Goal: Task Accomplishment & Management: Use online tool/utility

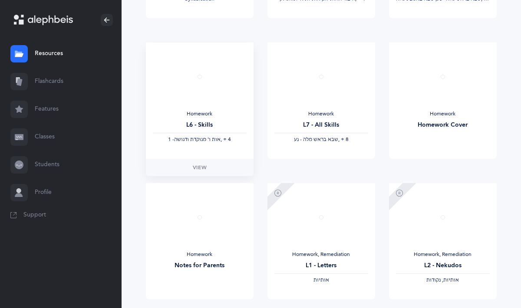
scroll to position [642, 0]
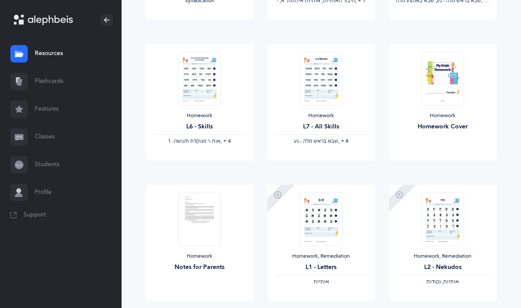
click at [58, 71] on link "Flashcards" at bounding box center [60, 82] width 121 height 28
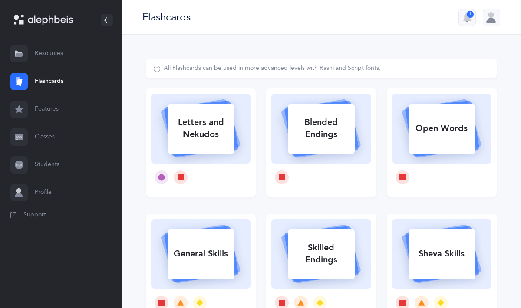
click at [222, 108] on rect at bounding box center [200, 129] width 67 height 50
select select
select select "single"
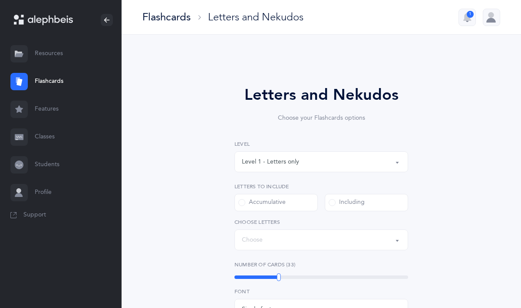
select select "27"
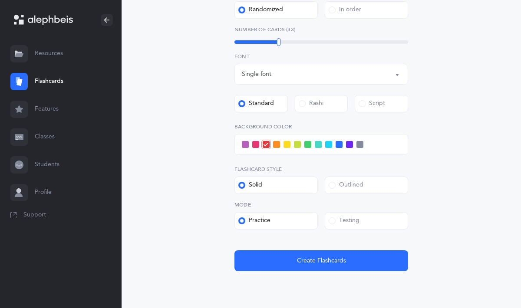
scroll to position [262, 0]
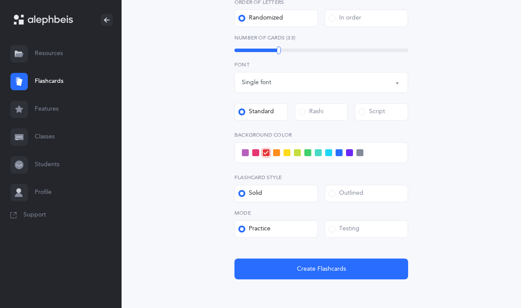
click at [305, 155] on span at bounding box center [307, 152] width 7 height 7
click at [0, 0] on input "checkbox" at bounding box center [0, 0] width 0 height 0
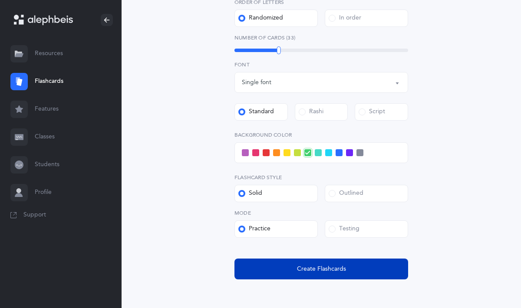
click at [288, 266] on button "Create Flashcards" at bounding box center [321, 269] width 174 height 21
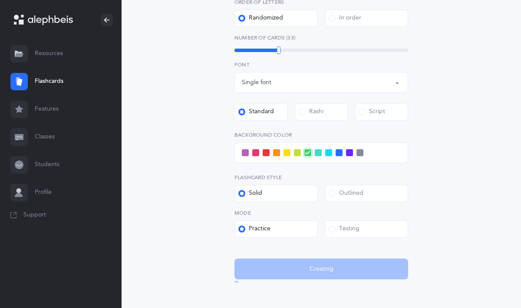
scroll to position [0, 0]
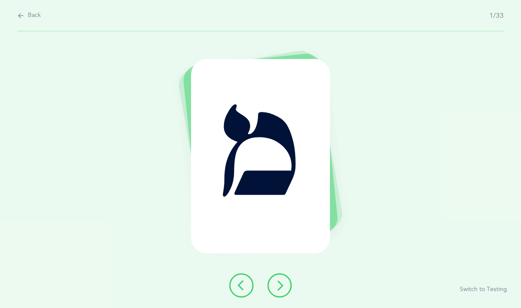
click at [285, 294] on button at bounding box center [279, 285] width 24 height 24
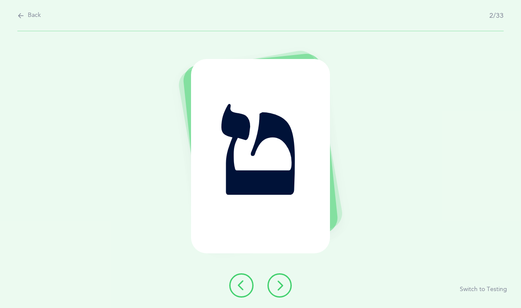
click at [285, 294] on button at bounding box center [279, 285] width 24 height 24
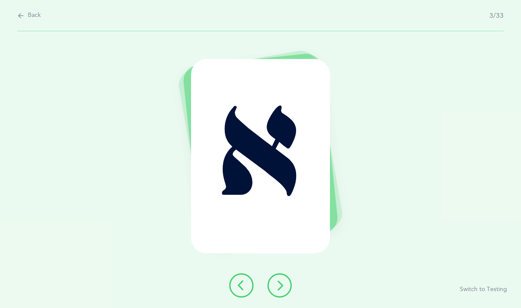
click at [280, 283] on icon at bounding box center [279, 285] width 10 height 10
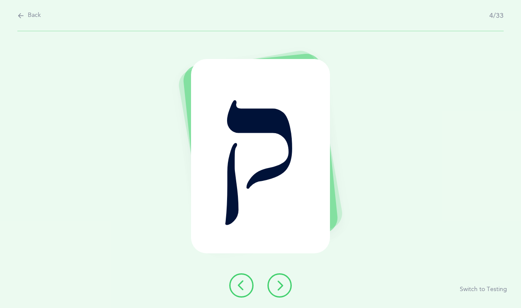
click at [280, 283] on icon at bounding box center [279, 285] width 10 height 10
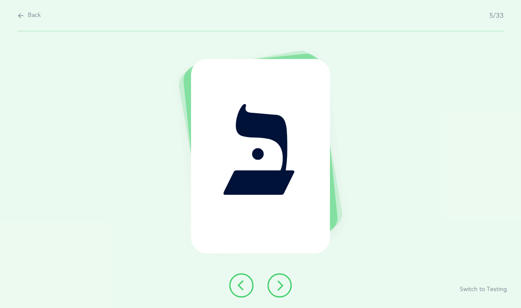
click at [280, 283] on icon at bounding box center [279, 285] width 10 height 10
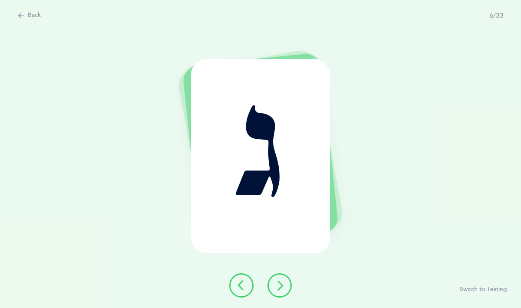
click at [280, 283] on icon at bounding box center [279, 285] width 10 height 10
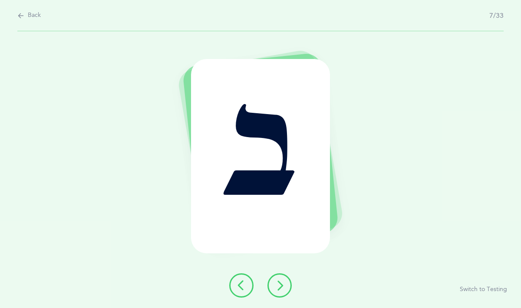
click at [280, 283] on icon at bounding box center [279, 285] width 10 height 10
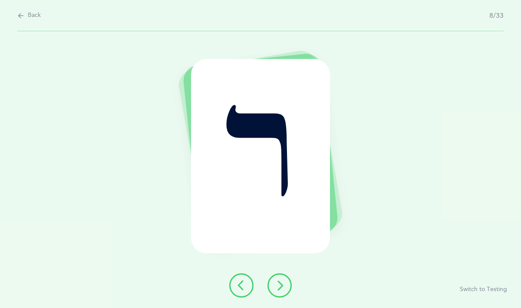
click at [280, 283] on icon at bounding box center [279, 285] width 10 height 10
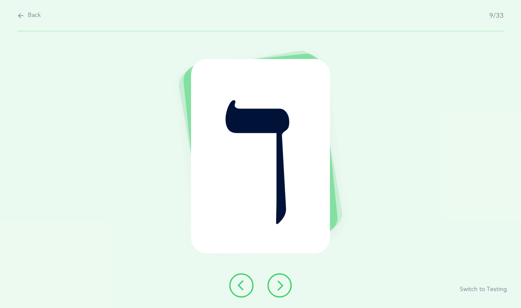
click at [280, 283] on icon at bounding box center [279, 285] width 10 height 10
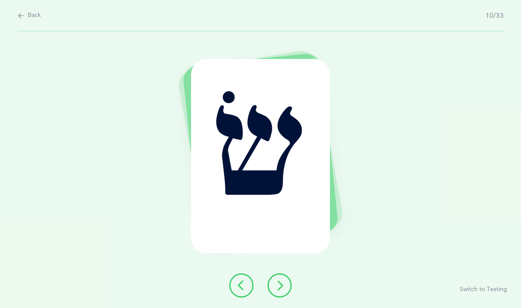
click at [280, 283] on icon at bounding box center [279, 285] width 10 height 10
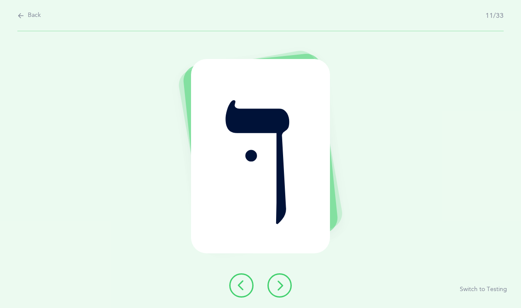
click at [280, 283] on icon at bounding box center [279, 285] width 10 height 10
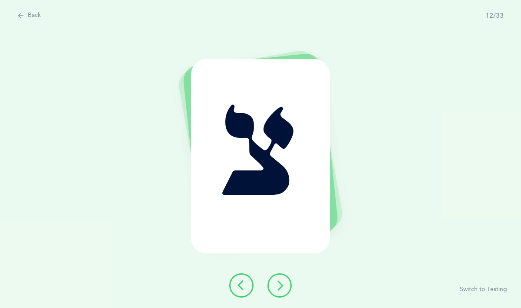
click at [21, 18] on icon at bounding box center [20, 16] width 7 height 10
select select "27"
select select "single"
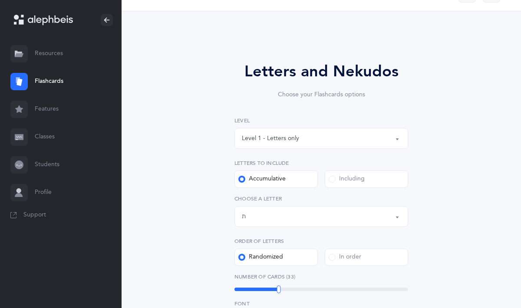
scroll to position [30, 0]
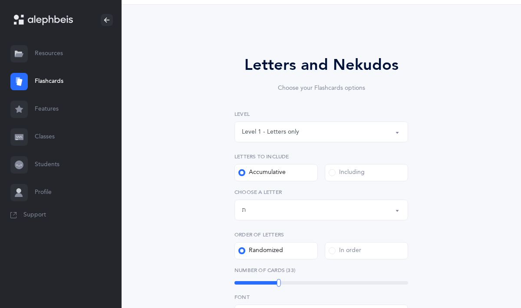
click at [253, 137] on div "Level 1 - Letters only" at bounding box center [321, 132] width 159 height 15
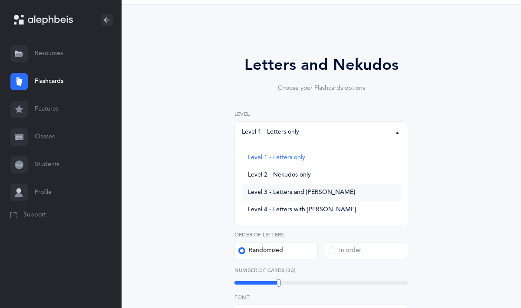
click at [268, 189] on span "Level 3 - Letters and [PERSON_NAME]" at bounding box center [301, 193] width 107 height 8
select select "3"
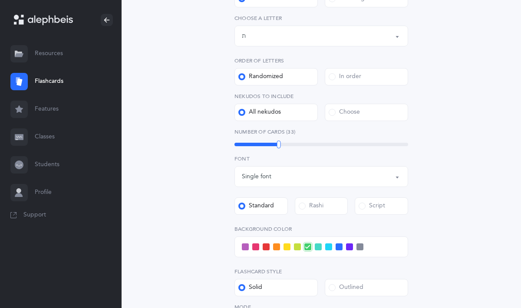
scroll to position [339, 0]
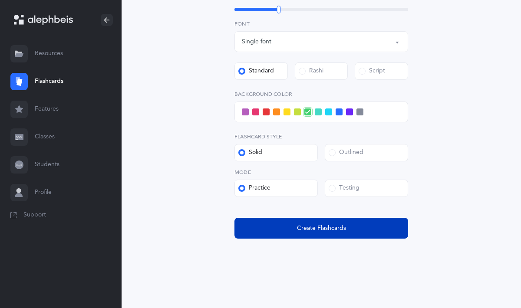
click at [282, 226] on button "Create Flashcards" at bounding box center [321, 228] width 174 height 21
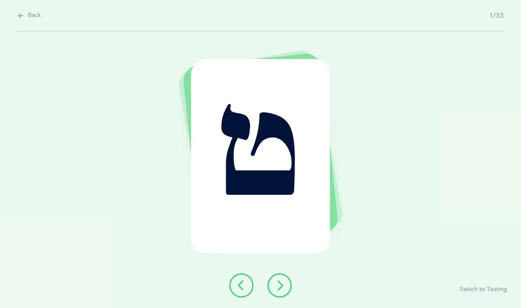
scroll to position [0, 0]
click at [278, 283] on icon at bounding box center [279, 285] width 10 height 10
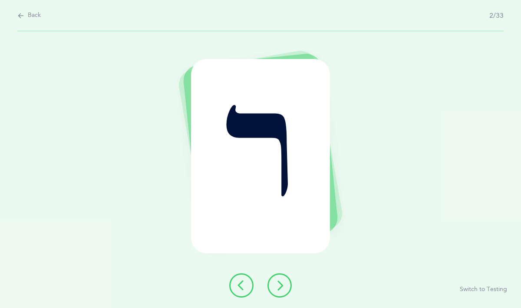
click at [278, 283] on icon at bounding box center [279, 285] width 10 height 10
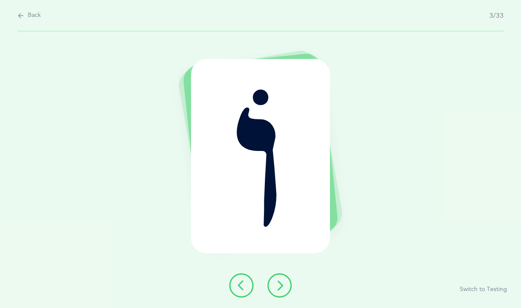
click at [278, 283] on icon at bounding box center [279, 285] width 10 height 10
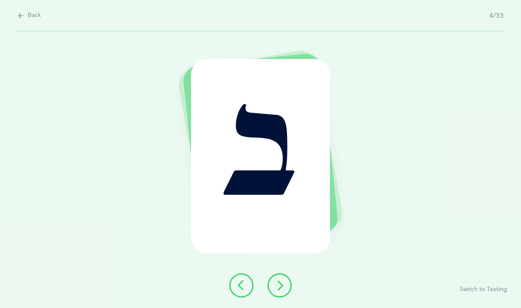
click at [278, 283] on icon at bounding box center [279, 285] width 10 height 10
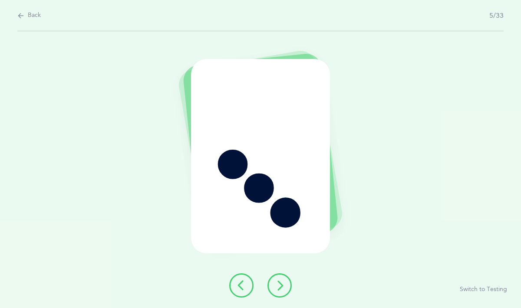
click at [278, 283] on icon at bounding box center [279, 285] width 10 height 10
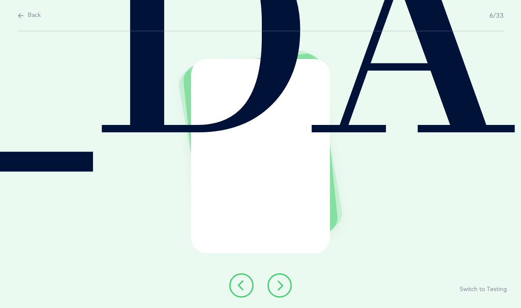
click at [278, 283] on icon at bounding box center [279, 285] width 10 height 10
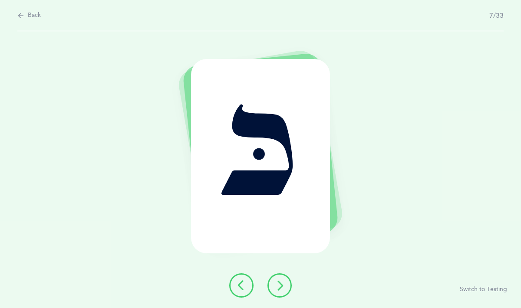
click at [278, 283] on icon at bounding box center [279, 285] width 10 height 10
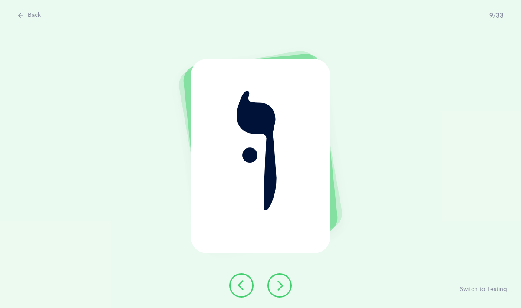
click at [278, 283] on icon at bounding box center [279, 285] width 10 height 10
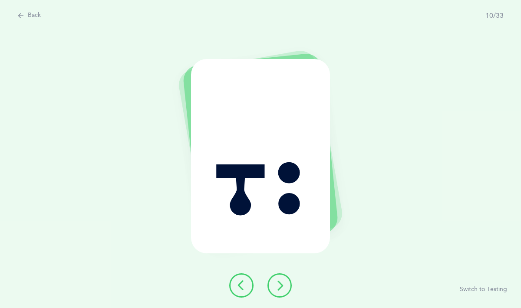
click at [278, 283] on icon at bounding box center [279, 285] width 10 height 10
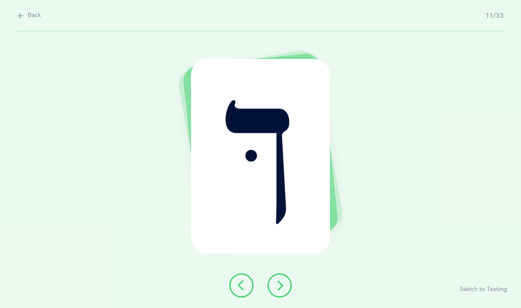
click at [278, 283] on icon at bounding box center [279, 285] width 10 height 10
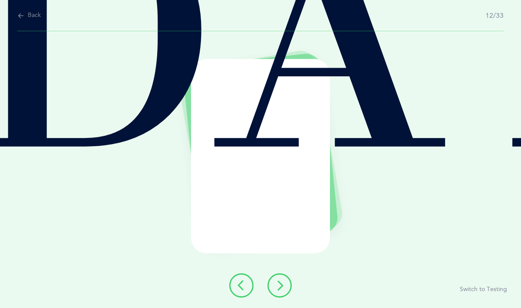
click at [278, 283] on icon at bounding box center [279, 285] width 10 height 10
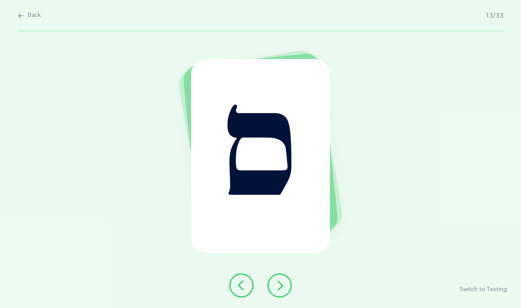
click at [278, 283] on icon at bounding box center [279, 285] width 10 height 10
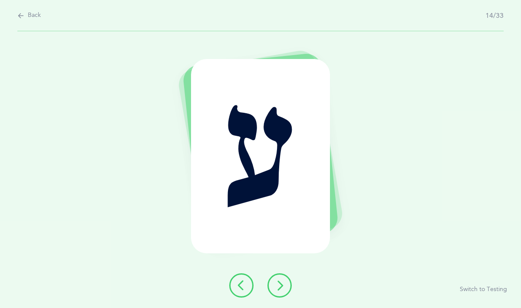
click at [278, 283] on icon at bounding box center [279, 285] width 10 height 10
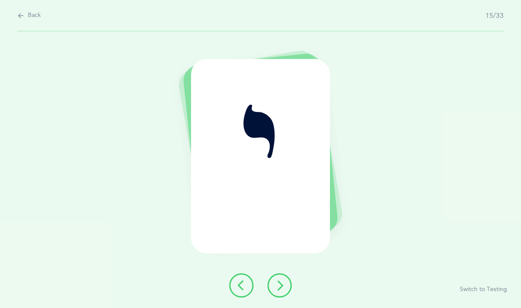
click at [278, 283] on icon at bounding box center [279, 285] width 10 height 10
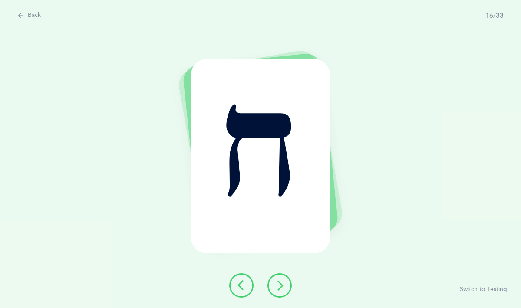
click at [278, 283] on icon at bounding box center [279, 285] width 10 height 10
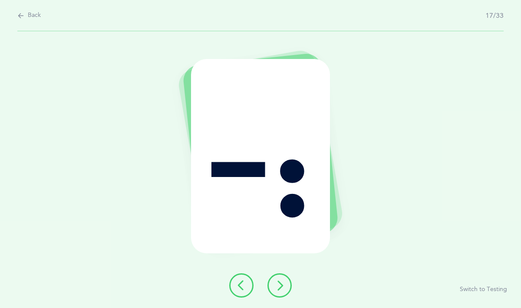
click at [278, 283] on icon at bounding box center [279, 285] width 10 height 10
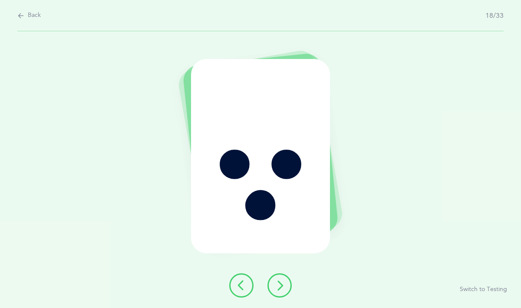
click at [278, 283] on icon at bounding box center [279, 285] width 10 height 10
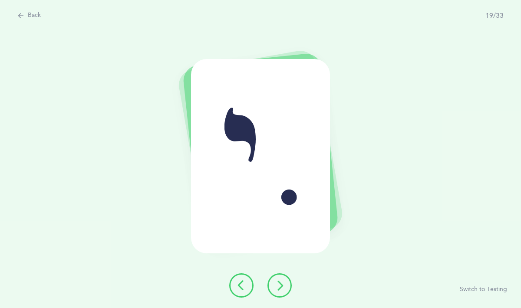
click at [276, 284] on icon at bounding box center [279, 285] width 10 height 10
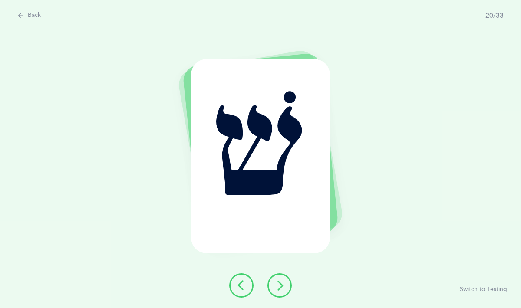
click at [242, 285] on icon at bounding box center [241, 285] width 10 height 10
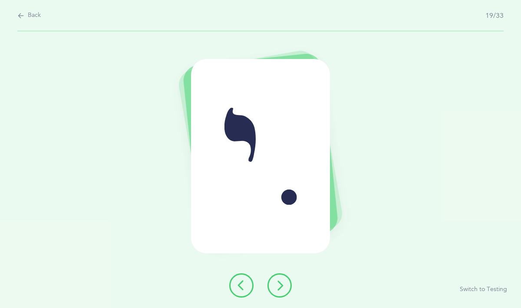
click at [285, 284] on button at bounding box center [279, 285] width 24 height 24
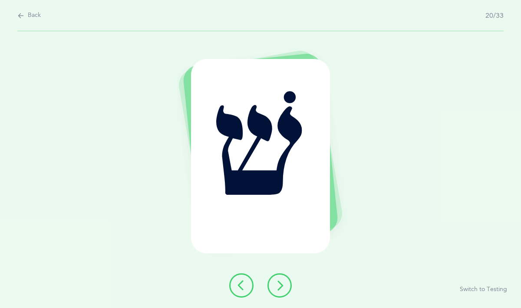
click at [285, 284] on button at bounding box center [279, 285] width 24 height 24
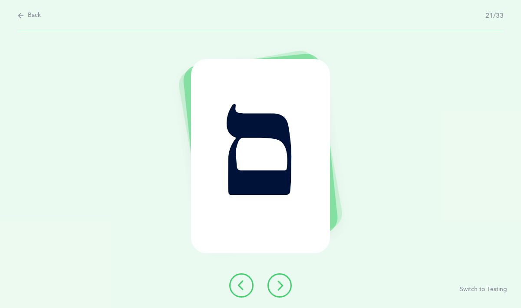
click at [285, 284] on button at bounding box center [279, 285] width 24 height 24
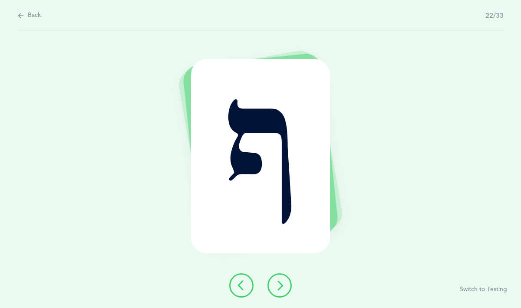
click at [285, 284] on button at bounding box center [279, 285] width 24 height 24
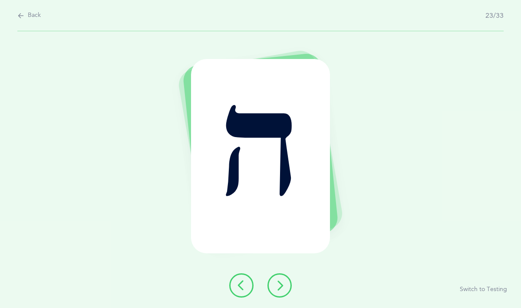
click at [285, 284] on button at bounding box center [279, 285] width 24 height 24
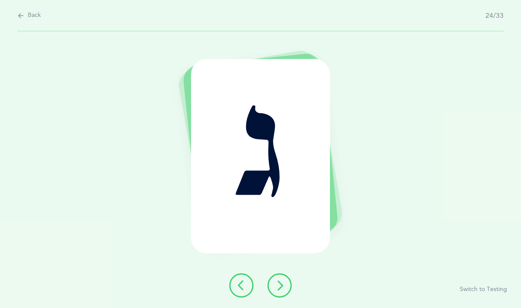
click at [285, 284] on button at bounding box center [279, 285] width 24 height 24
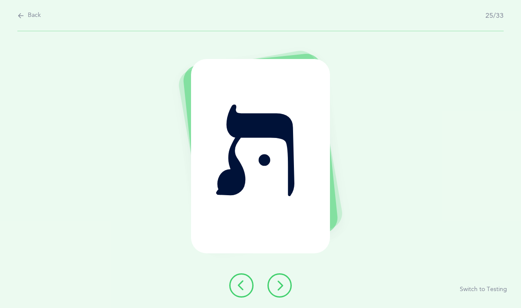
click at [285, 284] on button at bounding box center [279, 285] width 24 height 24
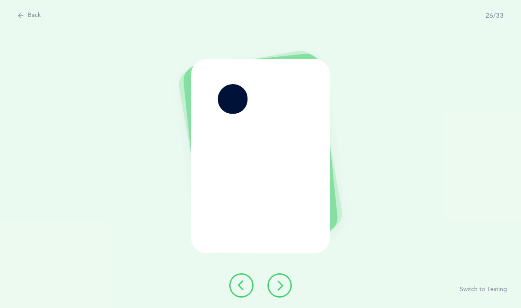
click at [285, 284] on button at bounding box center [279, 285] width 24 height 24
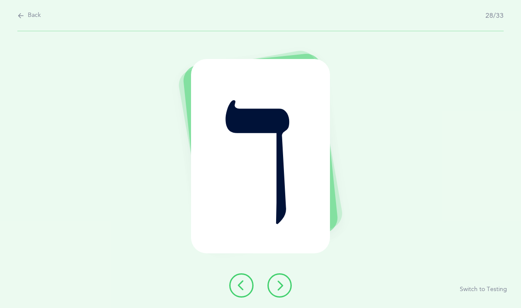
click at [242, 276] on button at bounding box center [241, 285] width 24 height 24
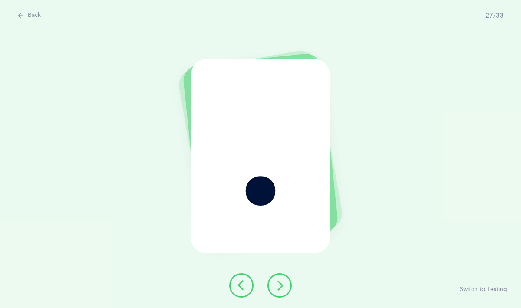
click at [278, 287] on icon at bounding box center [279, 285] width 10 height 10
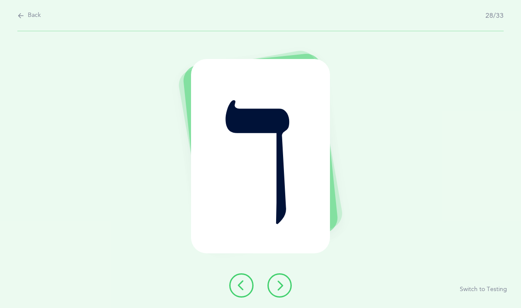
click at [278, 287] on icon at bounding box center [279, 285] width 10 height 10
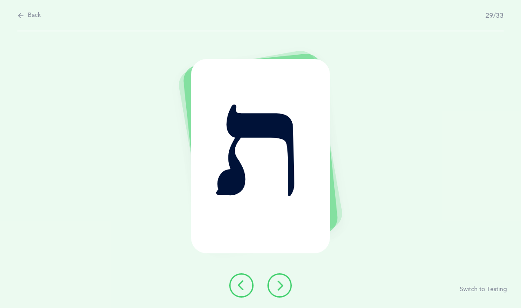
click at [278, 287] on icon at bounding box center [279, 285] width 10 height 10
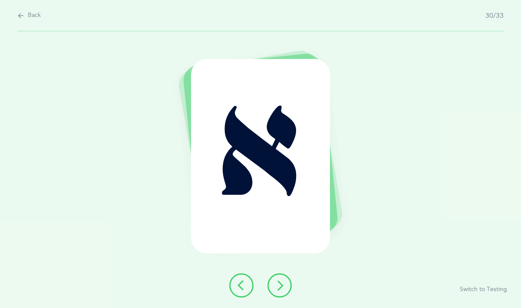
click at [278, 287] on icon at bounding box center [279, 285] width 10 height 10
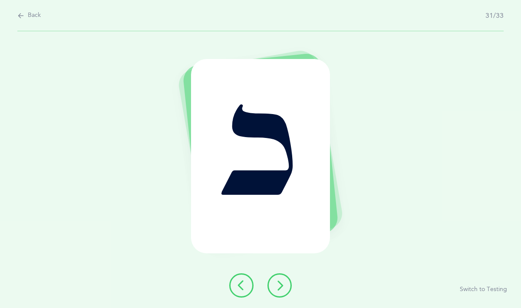
click at [247, 287] on button at bounding box center [241, 285] width 24 height 24
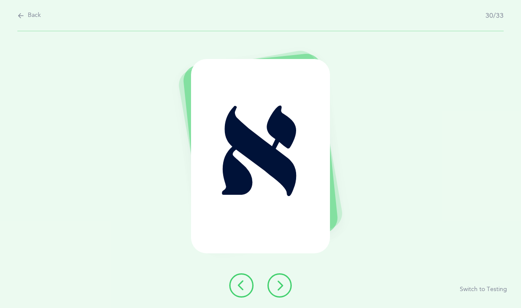
click at [279, 294] on button at bounding box center [279, 285] width 24 height 24
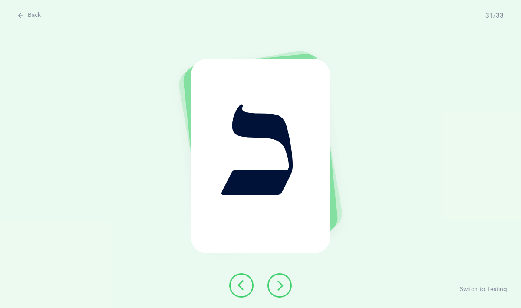
click at [279, 294] on button at bounding box center [279, 285] width 24 height 24
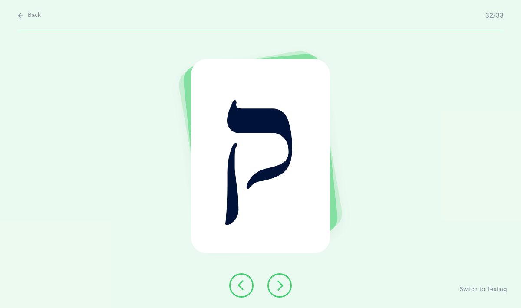
click at [279, 294] on button at bounding box center [279, 285] width 24 height 24
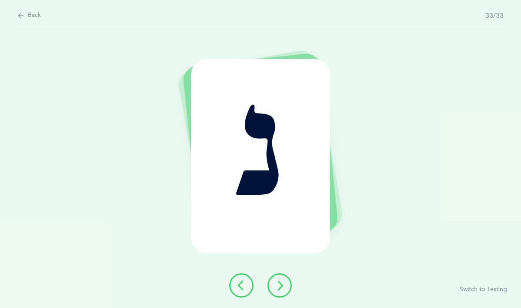
click at [279, 294] on button at bounding box center [279, 285] width 24 height 24
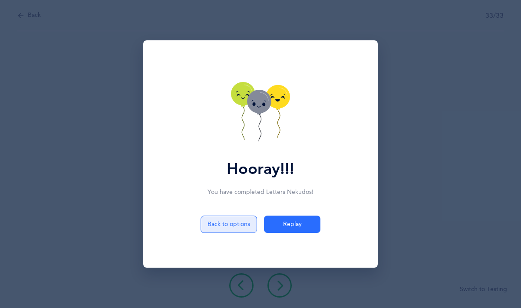
click at [236, 223] on button "Back to options" at bounding box center [228, 224] width 56 height 17
select select "3"
select select "27"
select select "single"
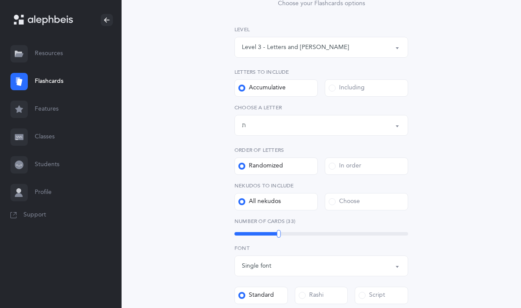
scroll to position [112, 0]
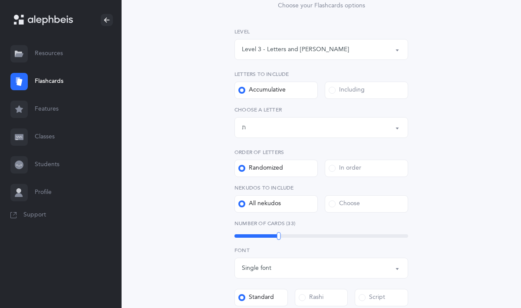
click at [295, 47] on div "Level 3 - Letters and [PERSON_NAME]" at bounding box center [295, 49] width 107 height 9
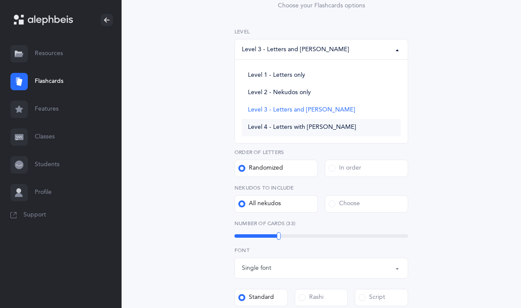
click at [290, 125] on span "Level 4 - Letters with [PERSON_NAME]" at bounding box center [302, 128] width 108 height 8
select select "4"
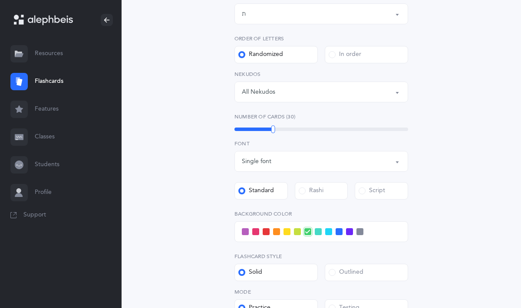
scroll to position [346, 0]
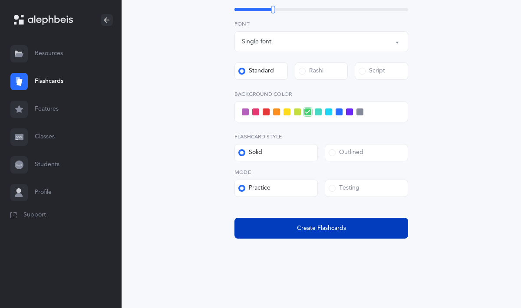
click at [301, 218] on button "Create Flashcards" at bounding box center [321, 228] width 174 height 21
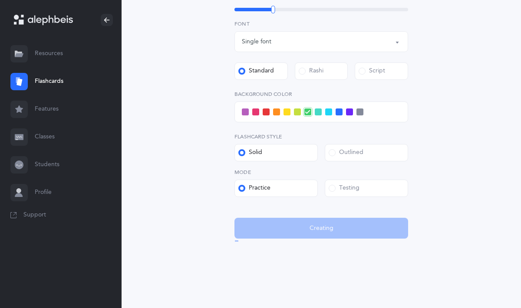
scroll to position [0, 0]
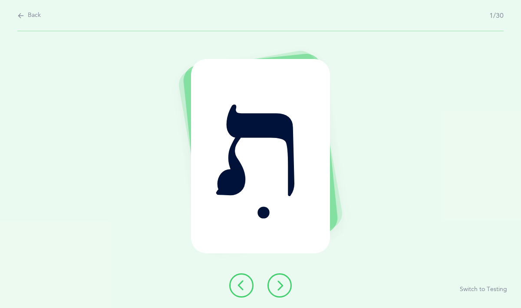
click at [282, 281] on icon at bounding box center [279, 285] width 10 height 10
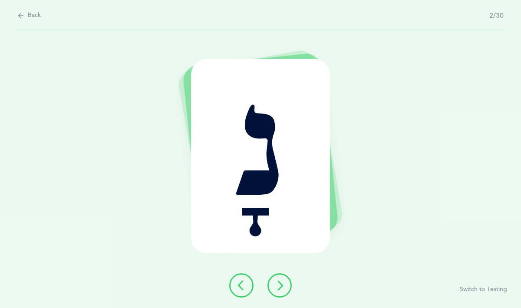
click at [282, 281] on icon at bounding box center [279, 285] width 10 height 10
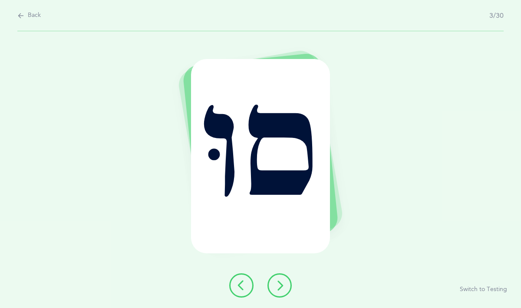
click at [282, 281] on icon at bounding box center [279, 285] width 10 height 10
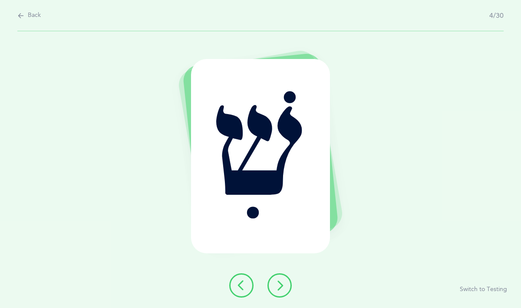
click at [282, 281] on icon at bounding box center [279, 285] width 10 height 10
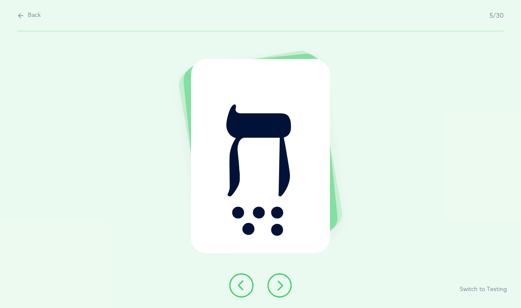
click at [282, 281] on icon at bounding box center [279, 285] width 10 height 10
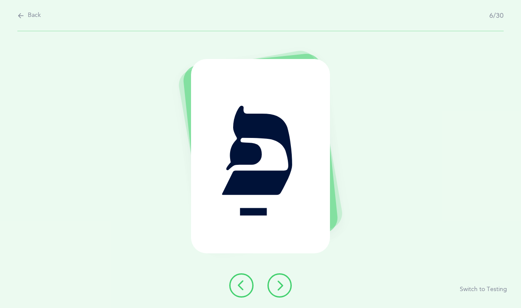
click at [282, 281] on icon at bounding box center [279, 285] width 10 height 10
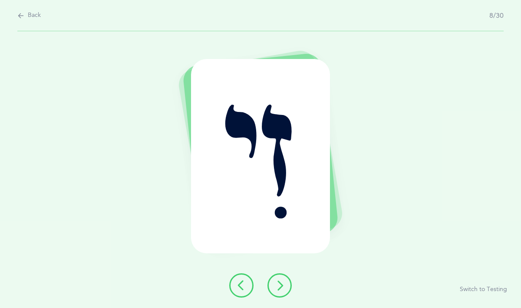
click at [282, 281] on icon at bounding box center [279, 285] width 10 height 10
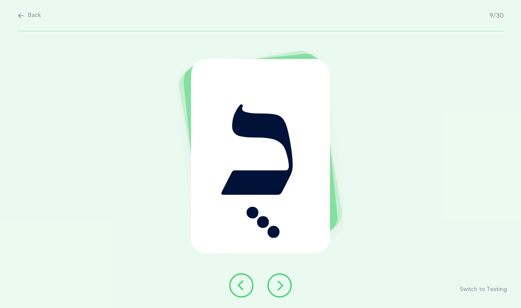
click at [282, 281] on icon at bounding box center [279, 285] width 10 height 10
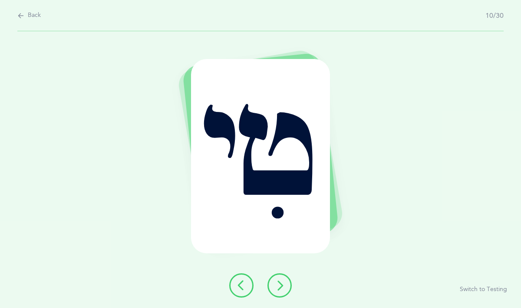
click at [282, 281] on icon at bounding box center [279, 285] width 10 height 10
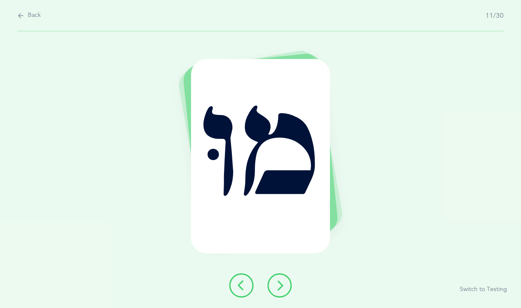
click at [282, 281] on icon at bounding box center [279, 285] width 10 height 10
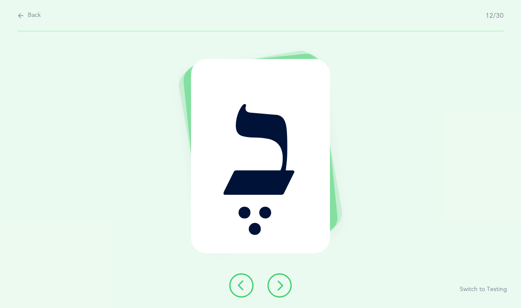
click at [282, 281] on icon at bounding box center [279, 285] width 10 height 10
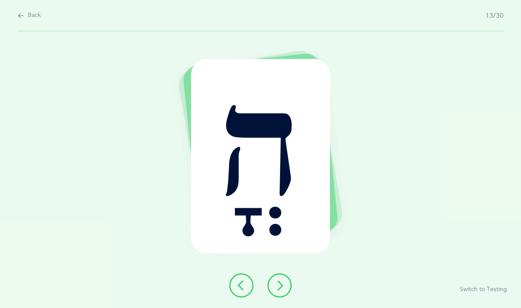
click at [282, 281] on icon at bounding box center [279, 285] width 10 height 10
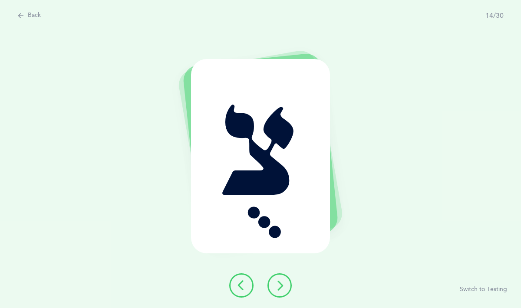
click at [282, 281] on icon at bounding box center [279, 285] width 10 height 10
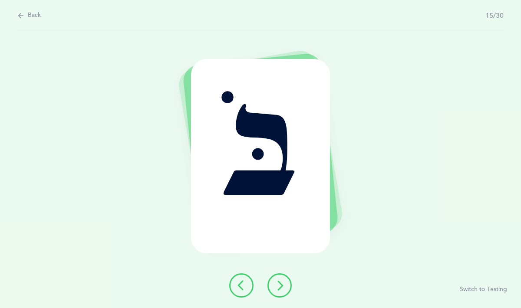
click at [282, 281] on icon at bounding box center [279, 285] width 10 height 10
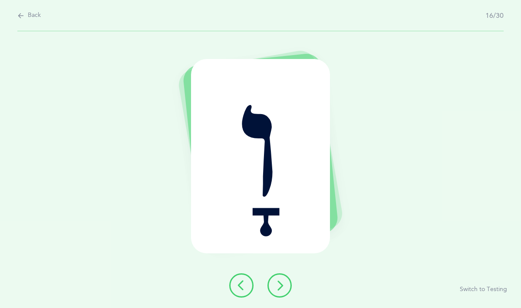
click at [282, 281] on icon at bounding box center [279, 285] width 10 height 10
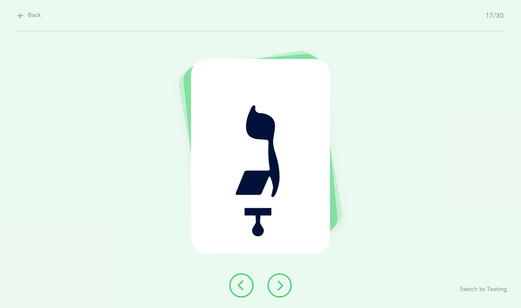
click at [282, 281] on icon at bounding box center [279, 285] width 10 height 10
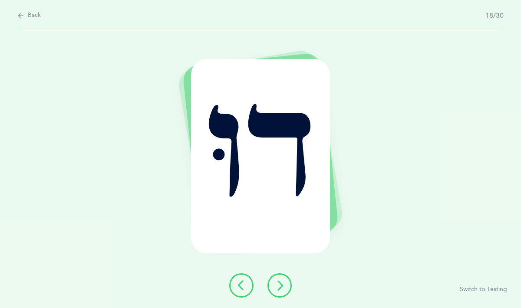
click at [282, 281] on icon at bounding box center [279, 285] width 10 height 10
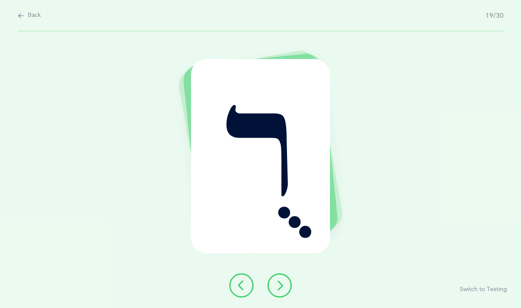
click at [282, 281] on icon at bounding box center [279, 285] width 10 height 10
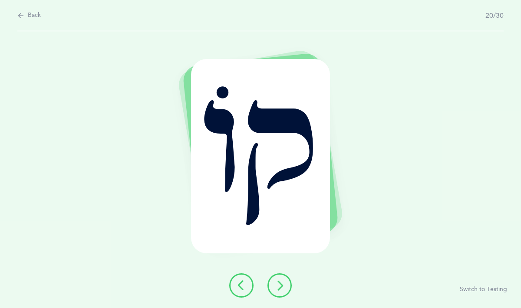
click at [282, 281] on icon at bounding box center [279, 285] width 10 height 10
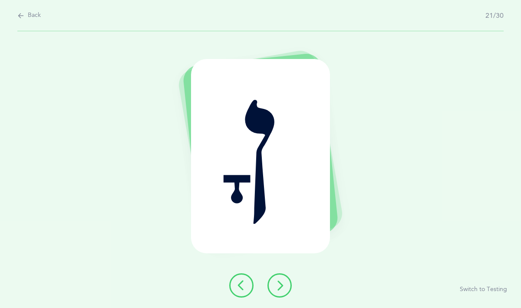
click at [282, 281] on icon at bounding box center [279, 285] width 10 height 10
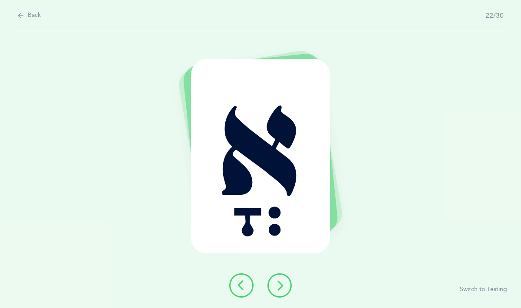
click at [277, 286] on icon at bounding box center [279, 285] width 10 height 10
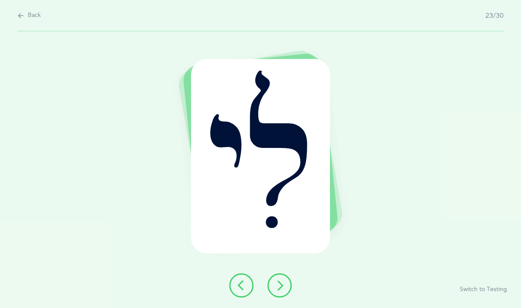
click at [277, 286] on icon at bounding box center [279, 285] width 10 height 10
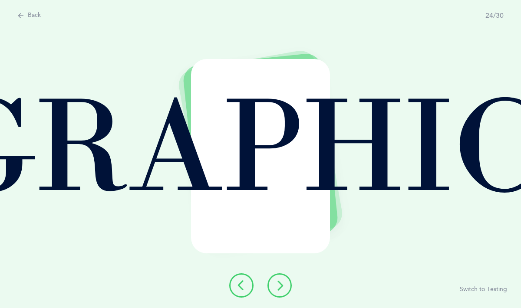
click at [277, 286] on icon at bounding box center [279, 285] width 10 height 10
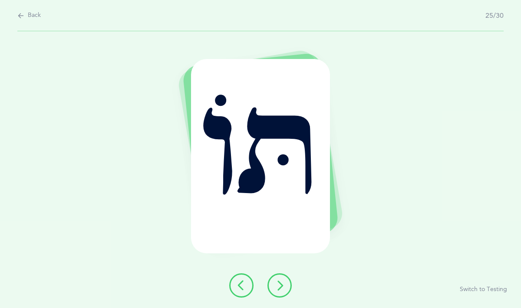
click at [277, 286] on icon at bounding box center [279, 285] width 10 height 10
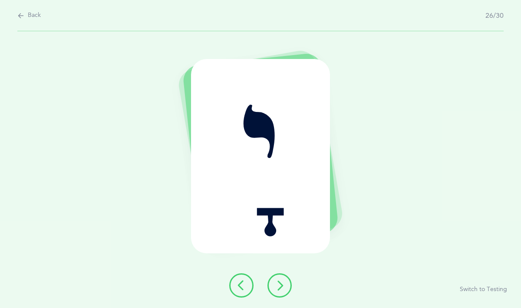
click at [277, 286] on icon at bounding box center [279, 285] width 10 height 10
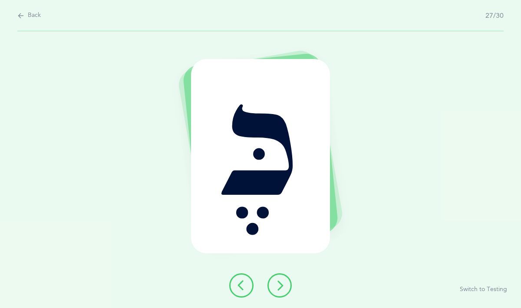
click at [277, 286] on icon at bounding box center [279, 285] width 10 height 10
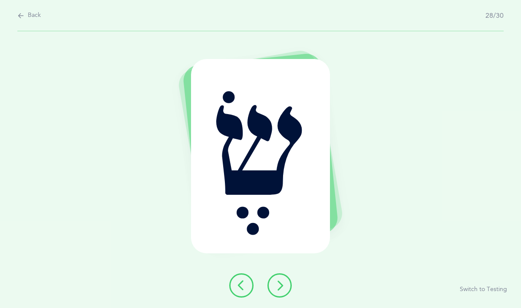
click at [277, 286] on icon at bounding box center [279, 285] width 10 height 10
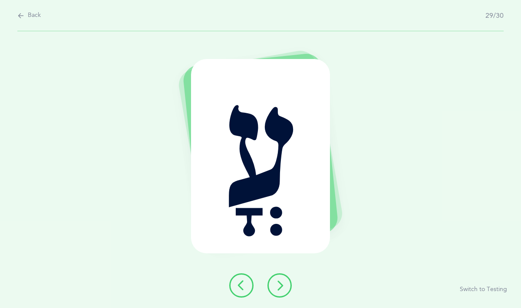
click at [277, 286] on icon at bounding box center [279, 285] width 10 height 10
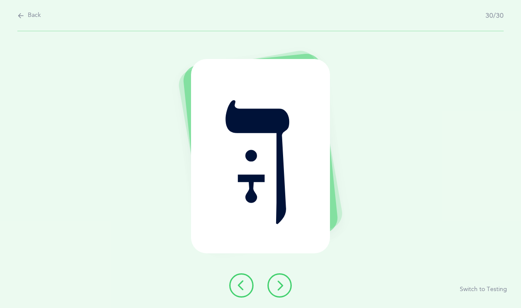
click at [277, 286] on icon at bounding box center [279, 285] width 10 height 10
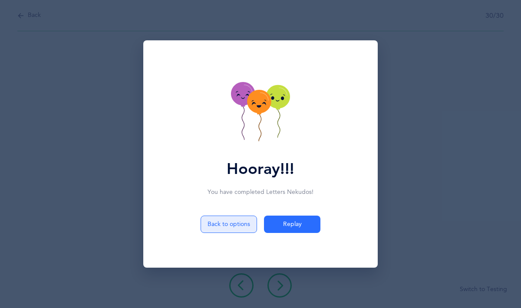
click at [218, 230] on button "Back to options" at bounding box center [228, 224] width 56 height 17
select select "4"
select select "27"
select select "single"
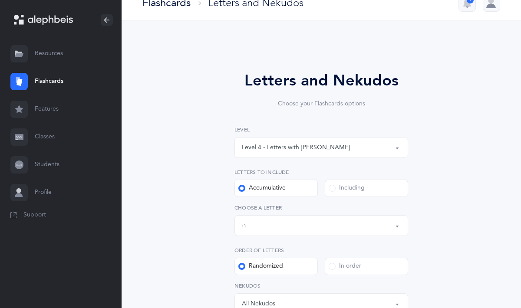
scroll to position [17, 0]
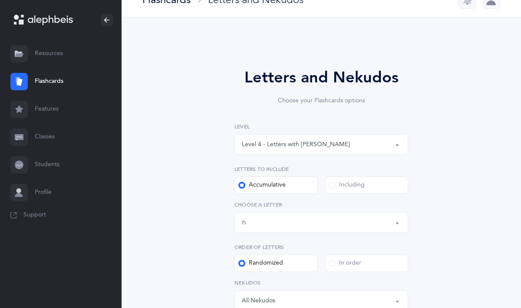
click at [52, 56] on link "Resources" at bounding box center [60, 54] width 121 height 28
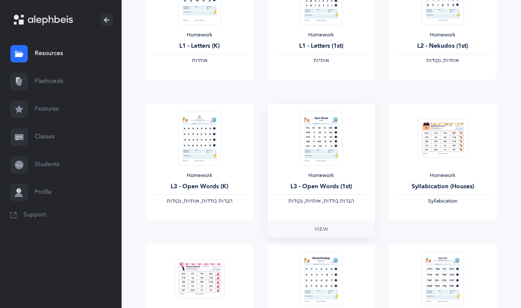
scroll to position [304, 0]
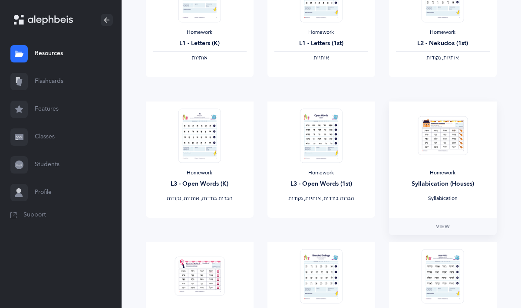
click at [445, 154] on img at bounding box center [442, 135] width 50 height 39
click at [438, 226] on span "View" at bounding box center [443, 227] width 14 height 8
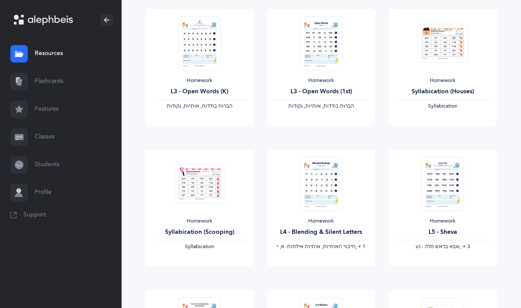
scroll to position [725, 0]
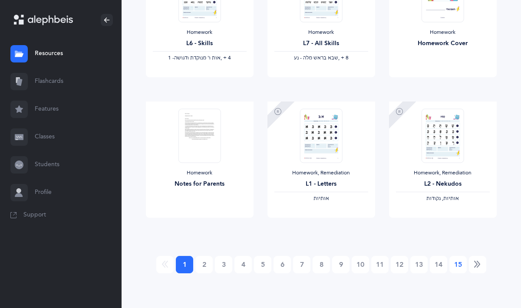
click at [462, 264] on link "15" at bounding box center [457, 264] width 17 height 17
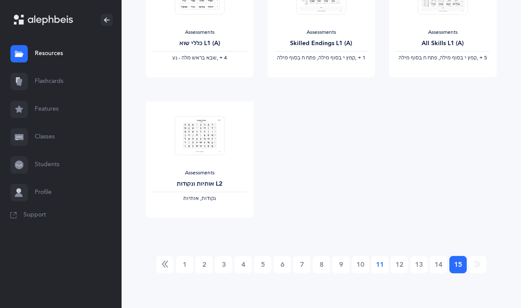
click at [372, 263] on link "11" at bounding box center [379, 264] width 17 height 17
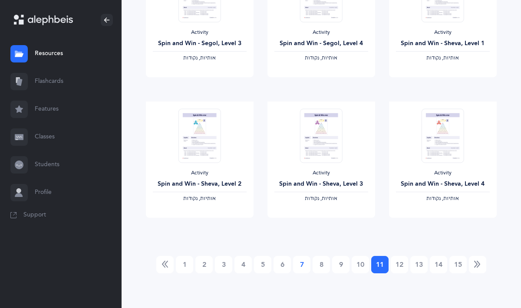
click at [300, 266] on link "7" at bounding box center [301, 264] width 17 height 17
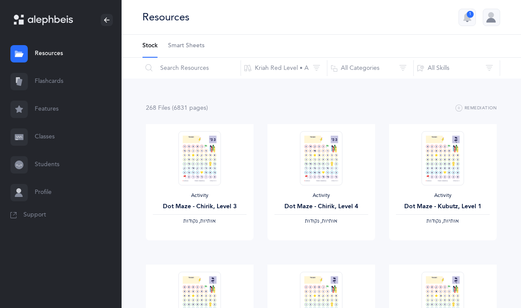
scroll to position [5, 0]
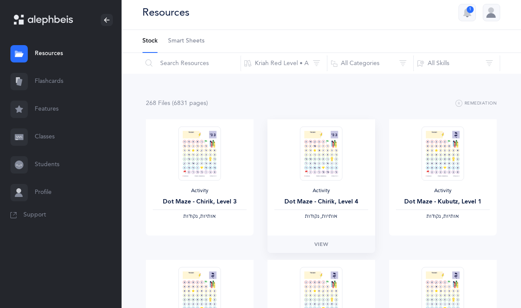
click at [300, 173] on img at bounding box center [321, 153] width 43 height 54
click at [319, 145] on img at bounding box center [321, 153] width 43 height 54
click at [316, 245] on span "View" at bounding box center [321, 244] width 14 height 8
